Goal: Check status: Check status

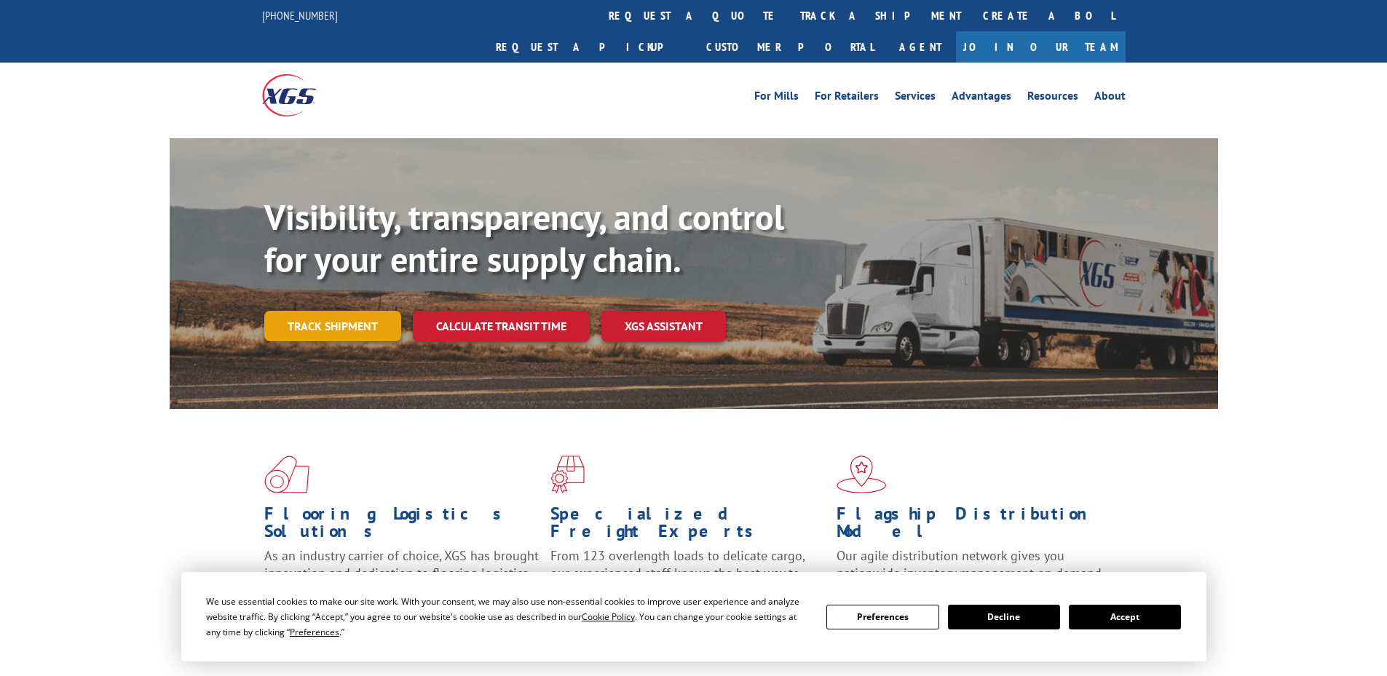
click at [383, 311] on link "Track shipment" at bounding box center [332, 326] width 137 height 31
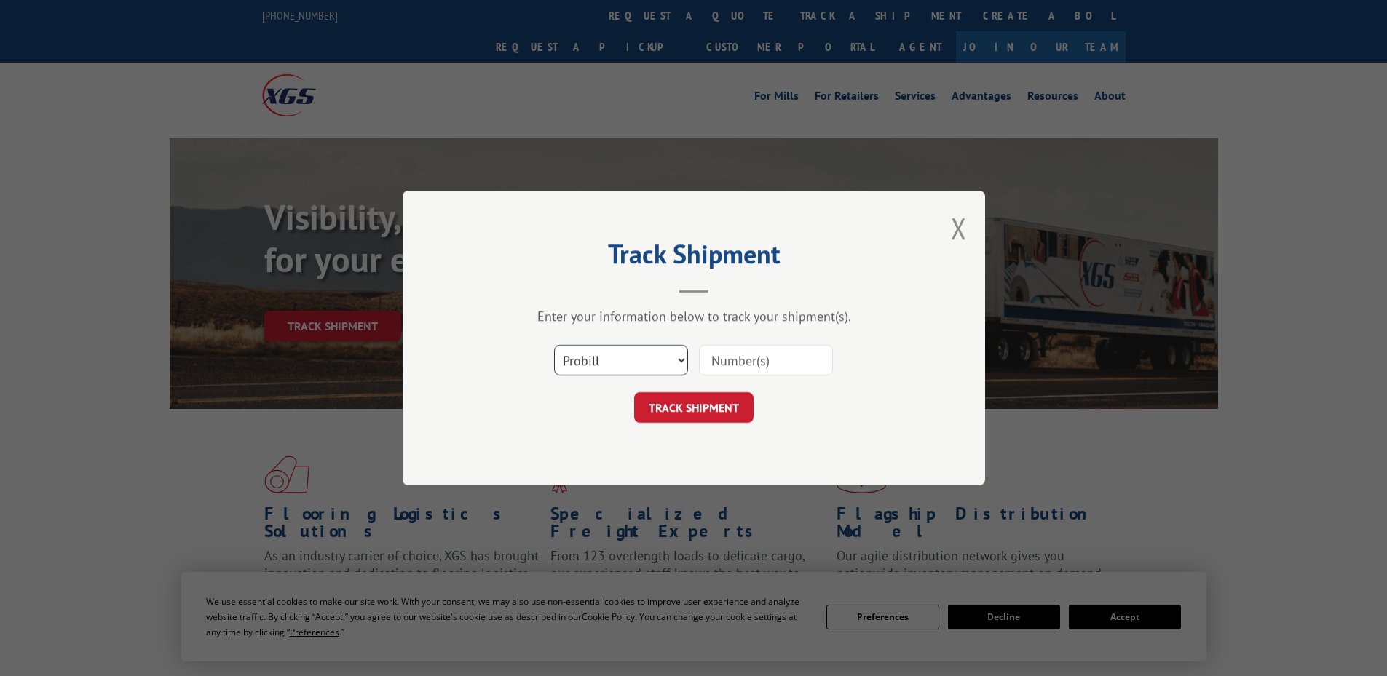
click at [599, 357] on select "Select category... Probill BOL PO" at bounding box center [621, 360] width 134 height 31
select select "bol"
click at [554, 345] on select "Select category... Probill BOL PO" at bounding box center [621, 360] width 134 height 31
click at [740, 363] on input at bounding box center [766, 360] width 134 height 31
paste input "6083294"
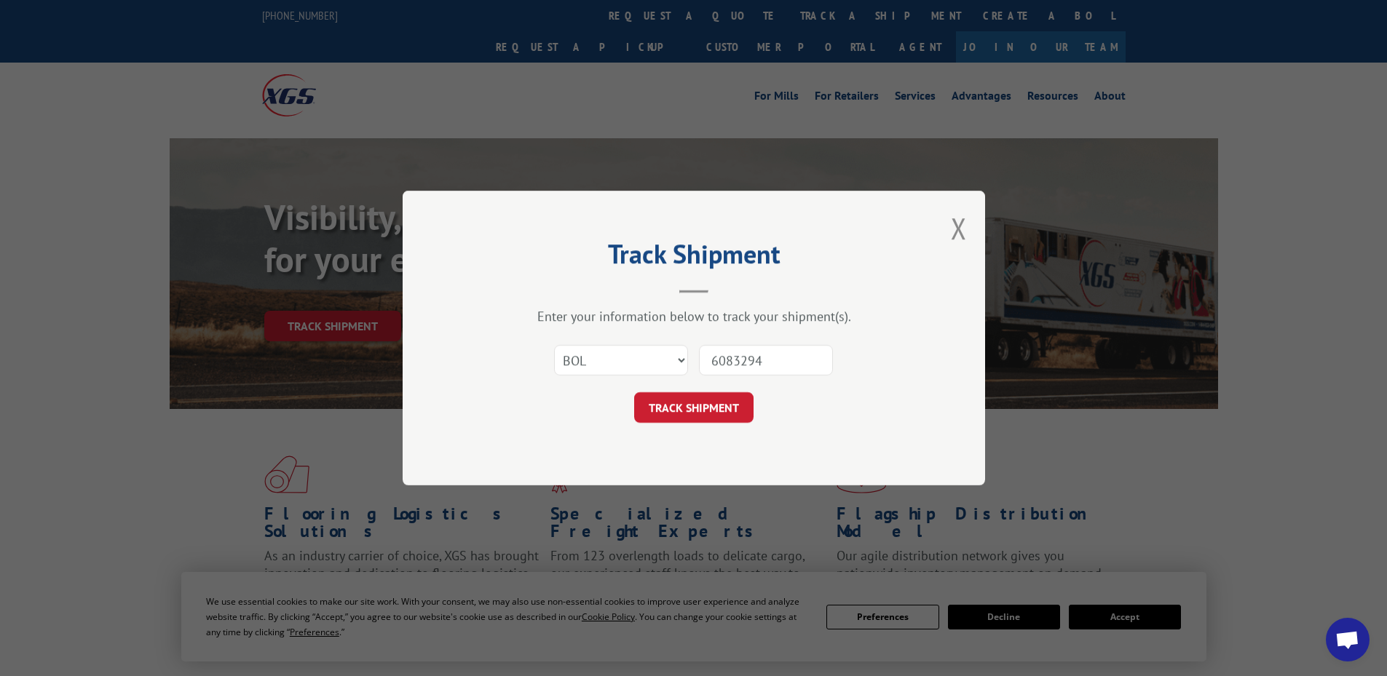
type input "6083294"
click at [634, 392] on button "TRACK SHIPMENT" at bounding box center [693, 407] width 119 height 31
